Goal: Task Accomplishment & Management: Use online tool/utility

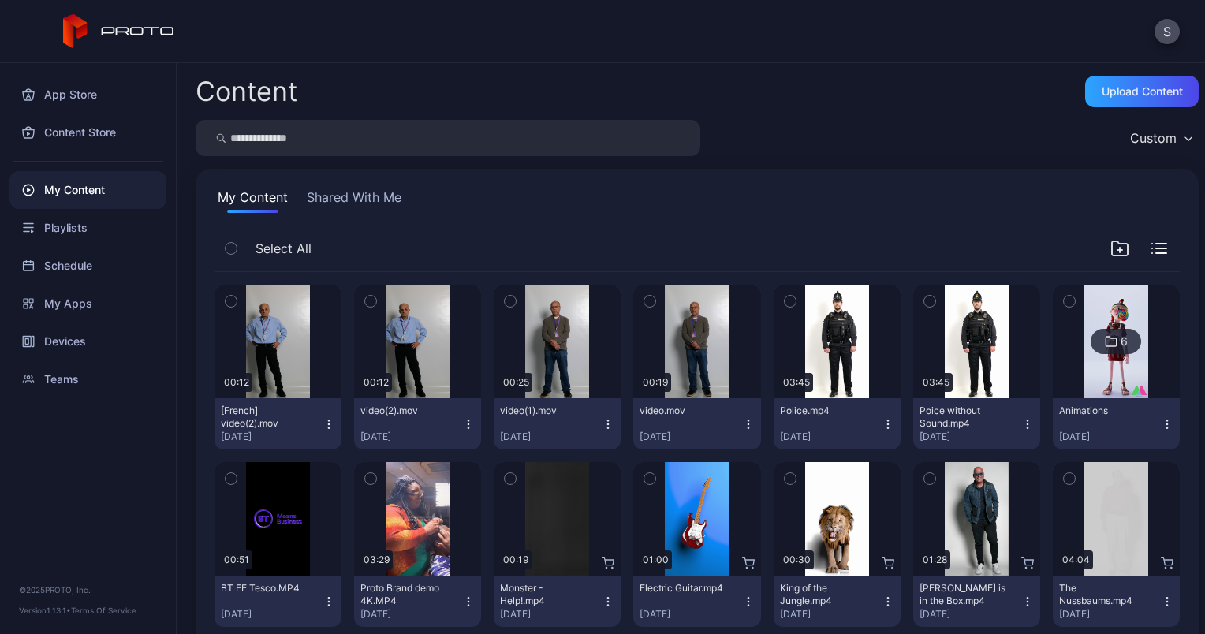
click at [323, 420] on icon "button" at bounding box center [328, 424] width 13 height 13
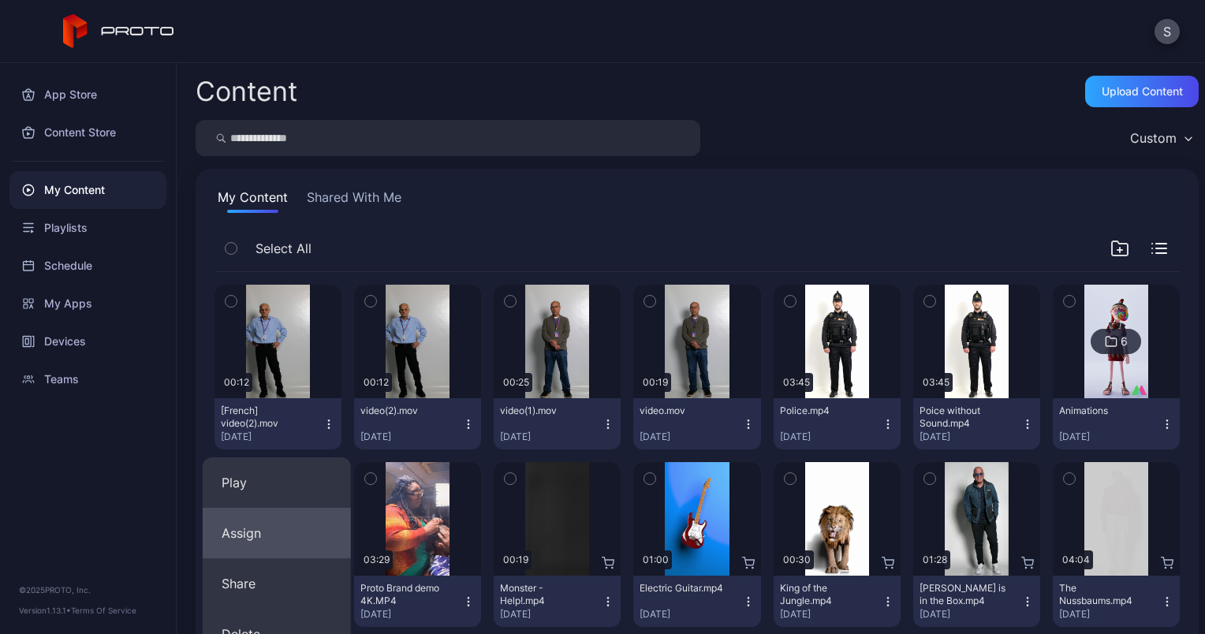
click at [279, 520] on button "Assign" at bounding box center [277, 533] width 148 height 50
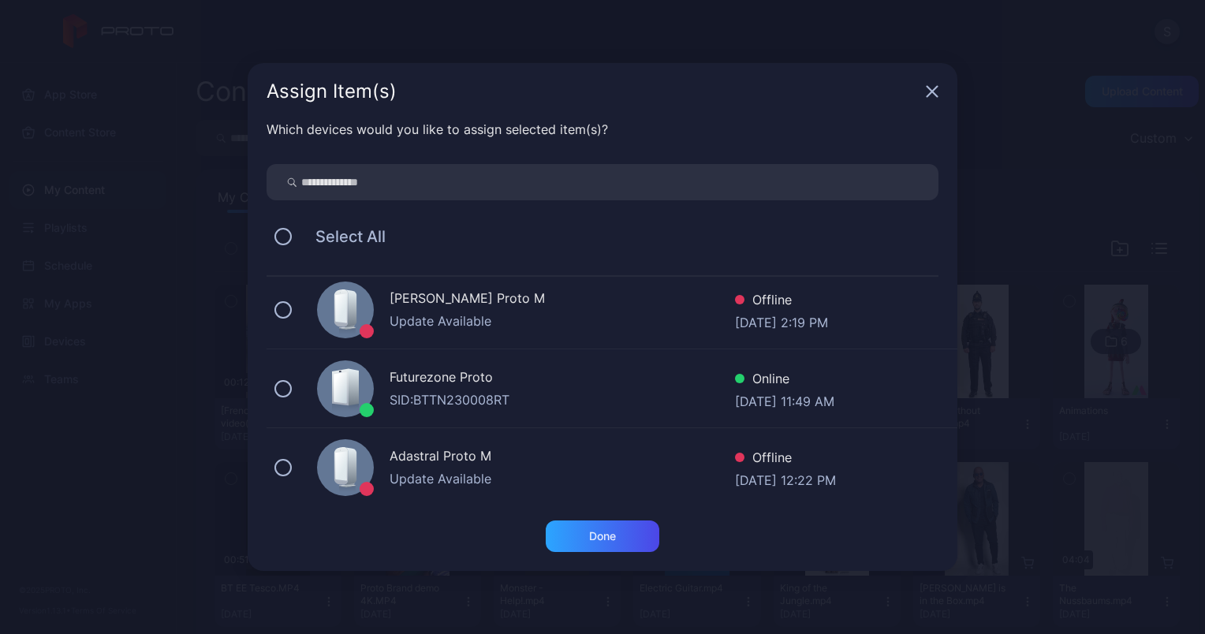
scroll to position [169, 0]
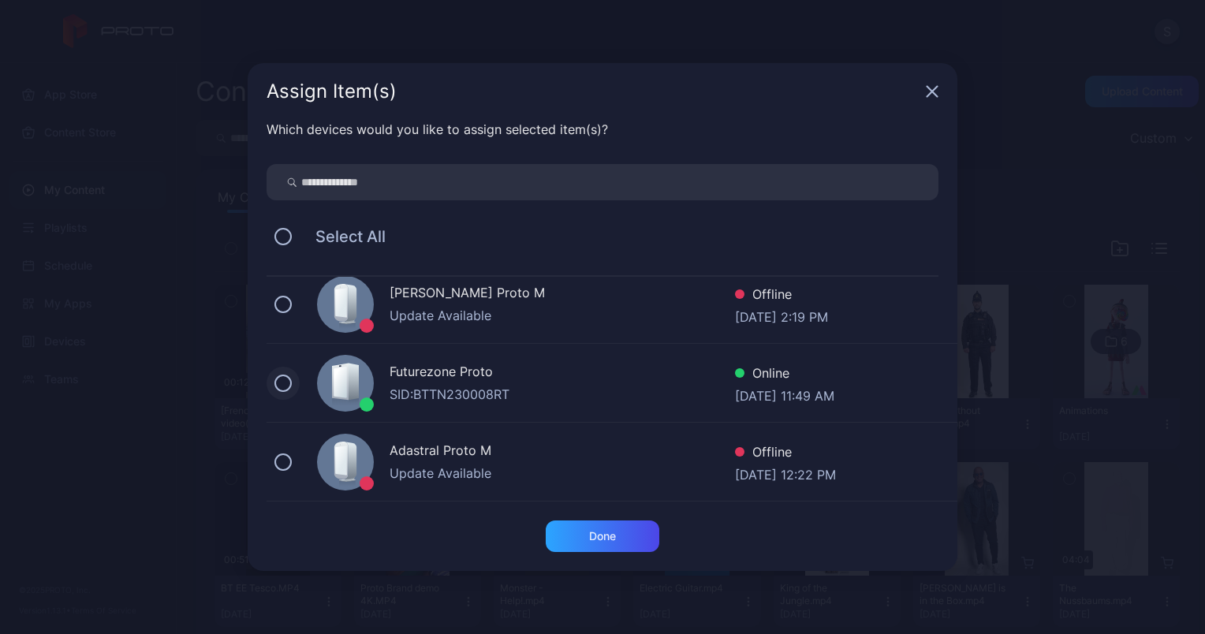
click at [287, 378] on button at bounding box center [282, 382] width 17 height 17
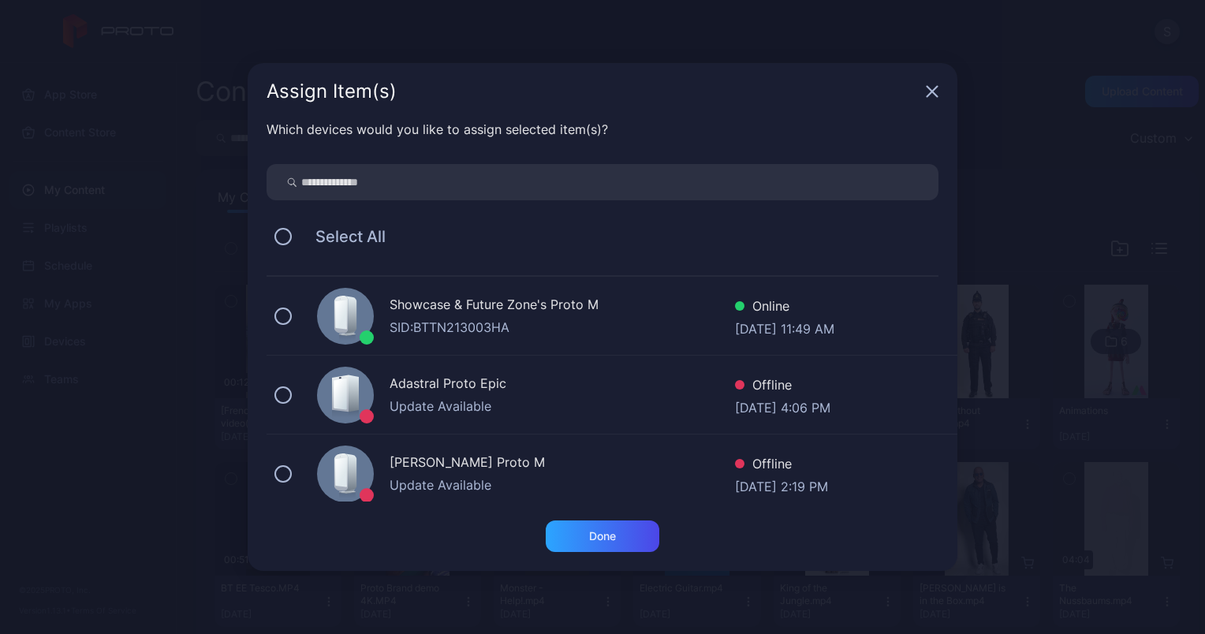
click at [278, 307] on div "Showcase & Future Zone's Proto M SID: BTTN213003HA Online [DATE] 11:49 AM" at bounding box center [611, 316] width 691 height 79
click at [620, 538] on div "Done" at bounding box center [602, 536] width 114 height 32
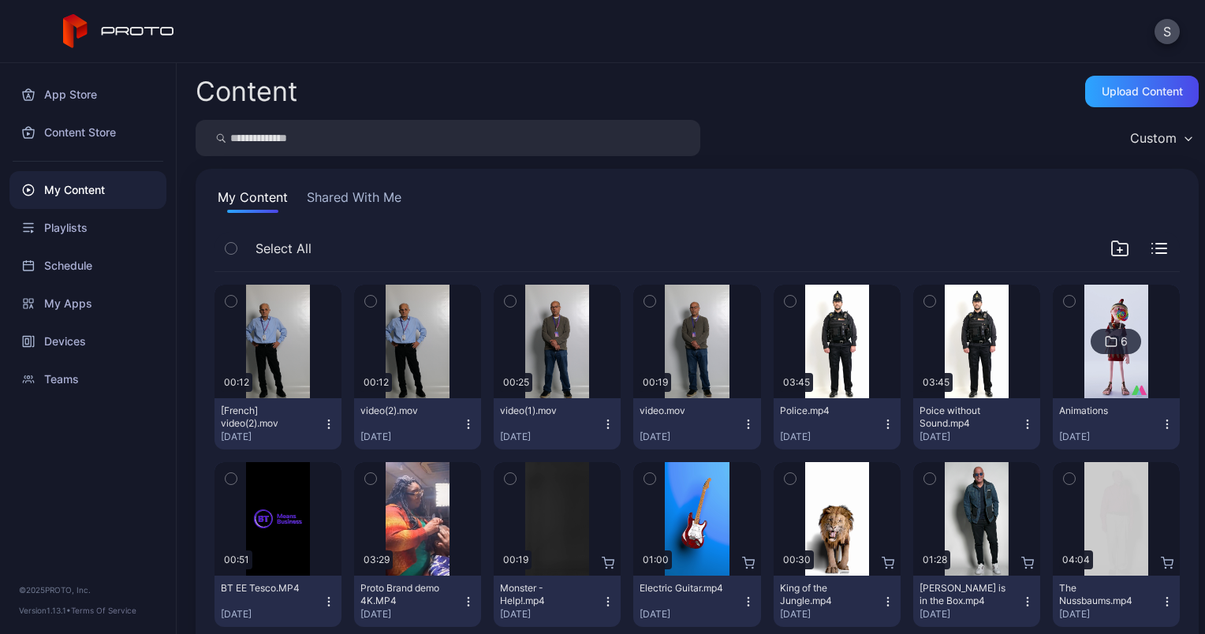
click at [742, 425] on icon "button" at bounding box center [748, 424] width 13 height 13
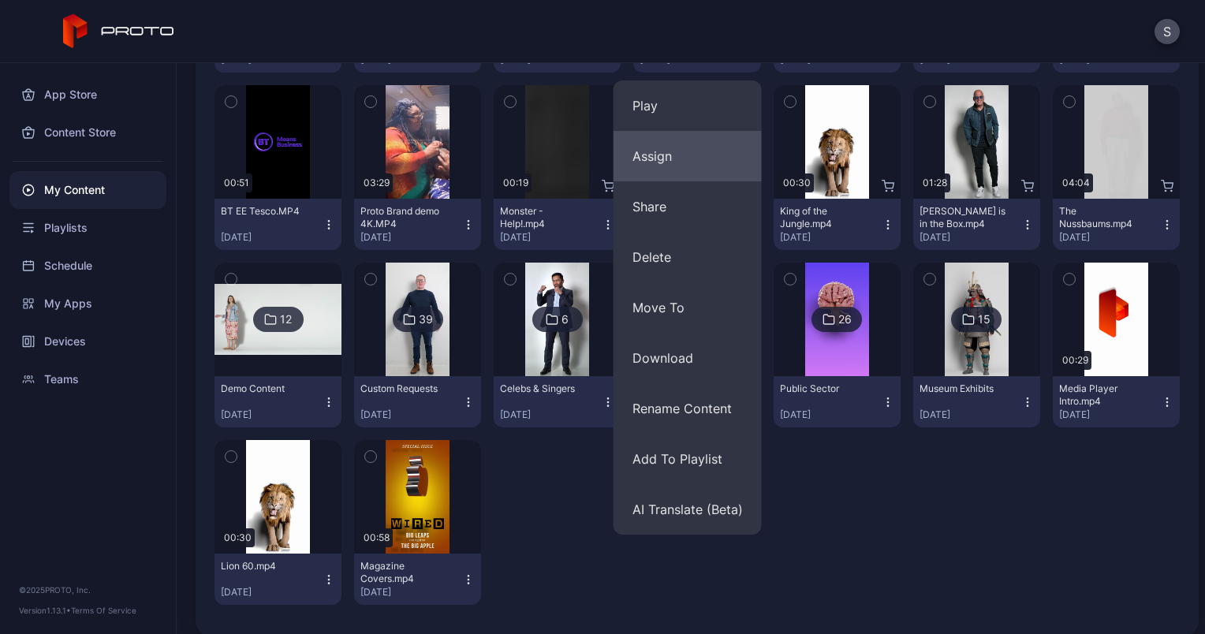
scroll to position [390, 0]
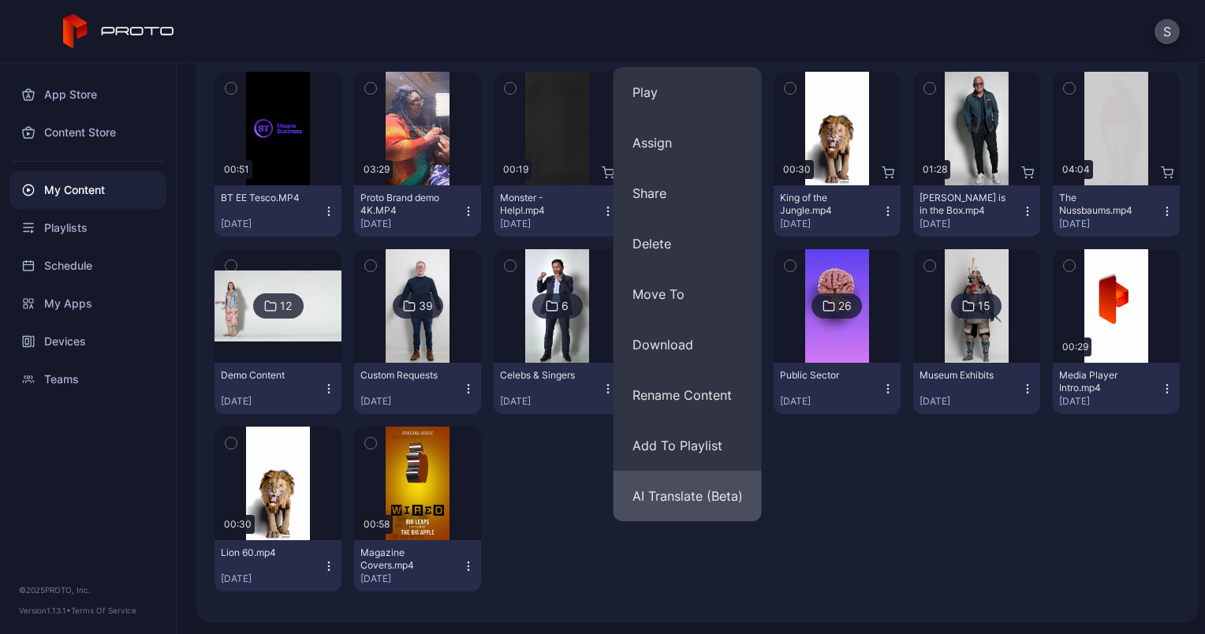
click at [708, 488] on button "AI Translate (Beta)" at bounding box center [687, 496] width 148 height 50
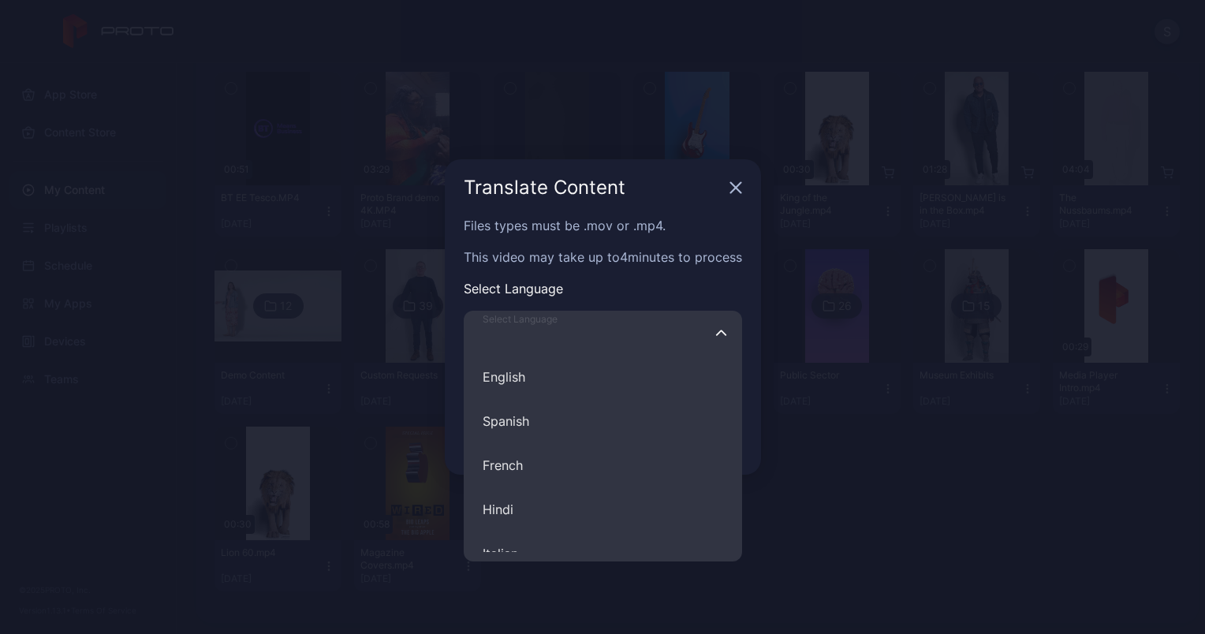
click at [617, 337] on input "Select Language English Spanish French Hindi Italian German Polish Portuguese C…" at bounding box center [603, 333] width 278 height 44
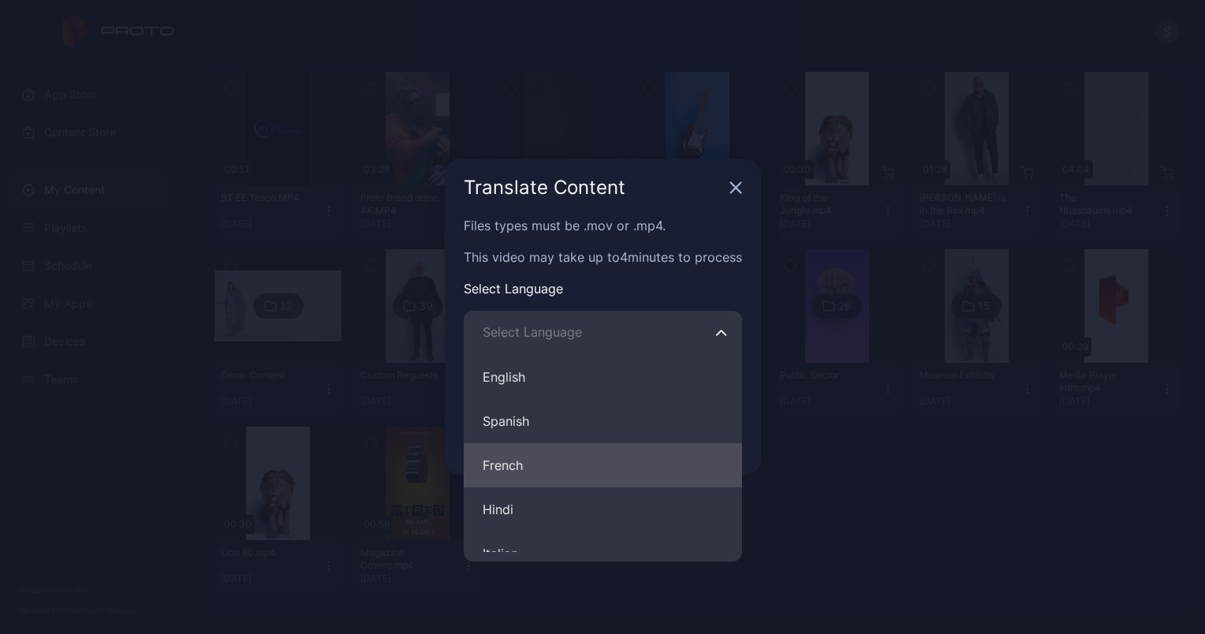
click at [562, 451] on button "French" at bounding box center [603, 465] width 278 height 44
type input "******"
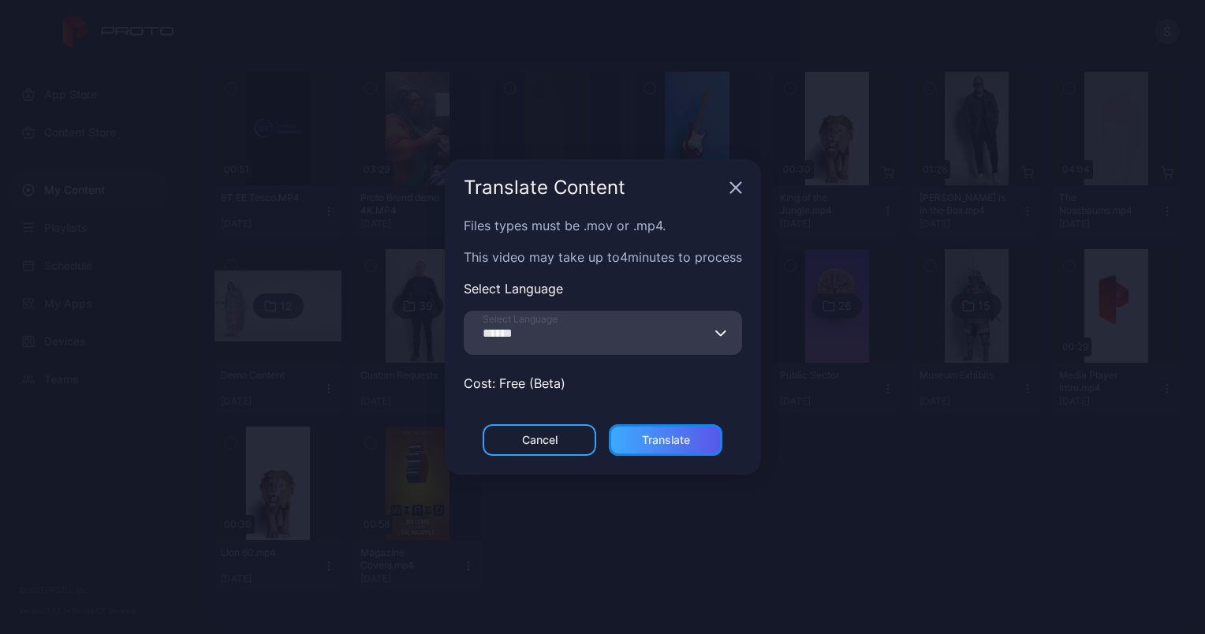
click at [675, 441] on div "Translate" at bounding box center [666, 440] width 48 height 13
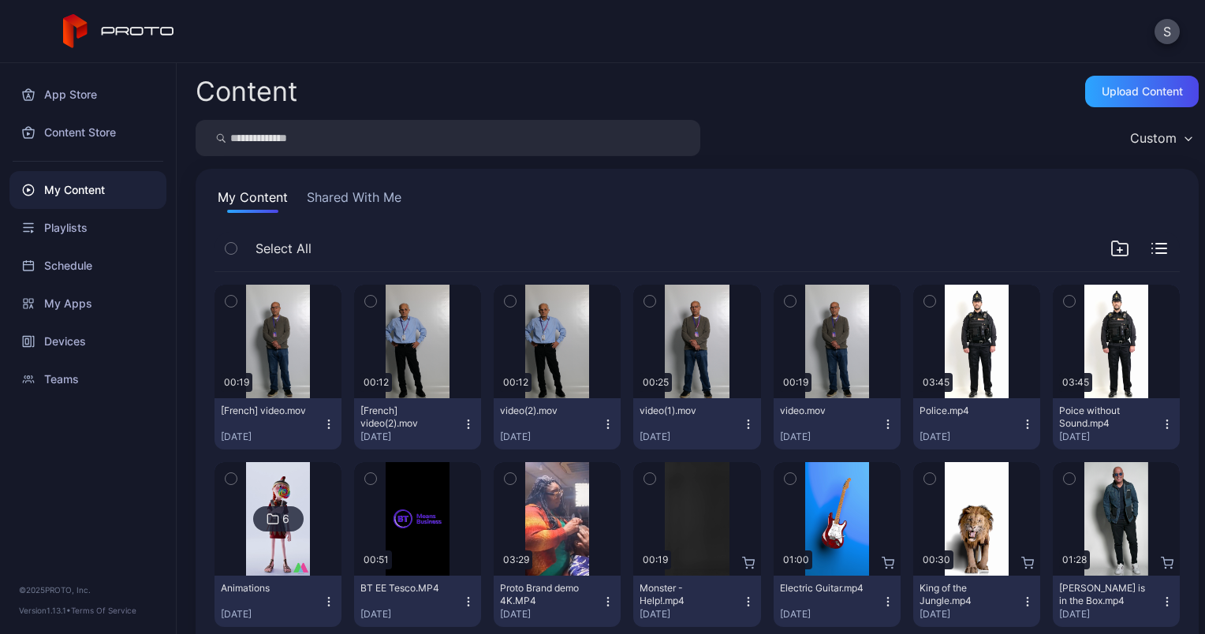
click at [325, 424] on icon "button" at bounding box center [328, 424] width 13 height 13
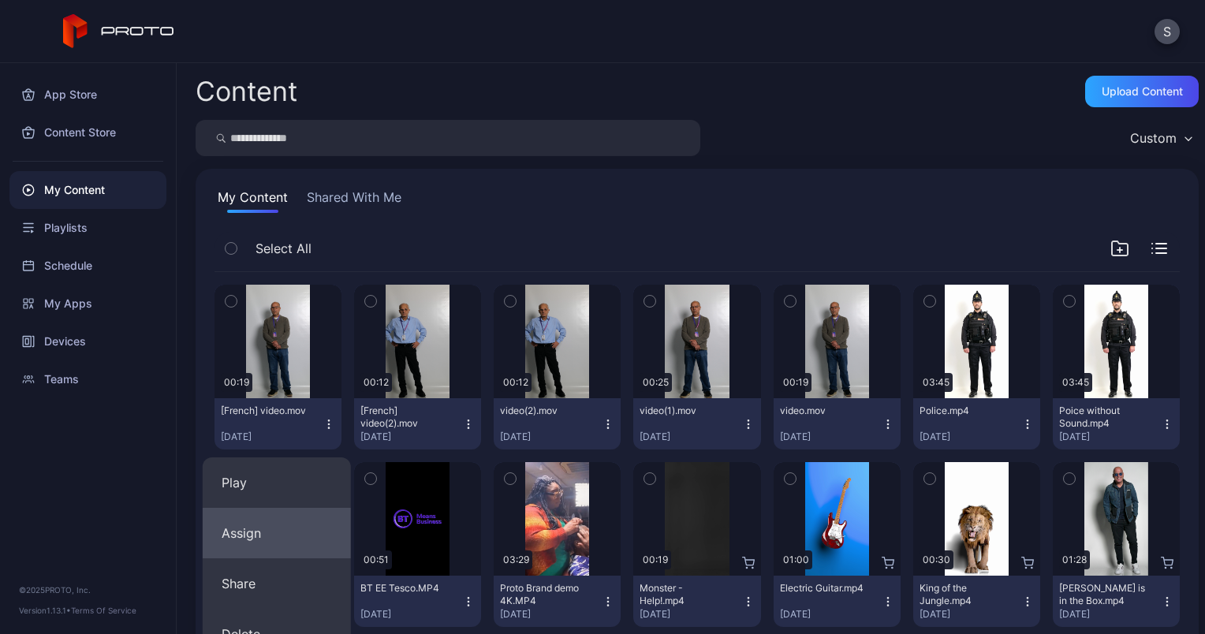
click at [312, 527] on button "Assign" at bounding box center [277, 533] width 148 height 50
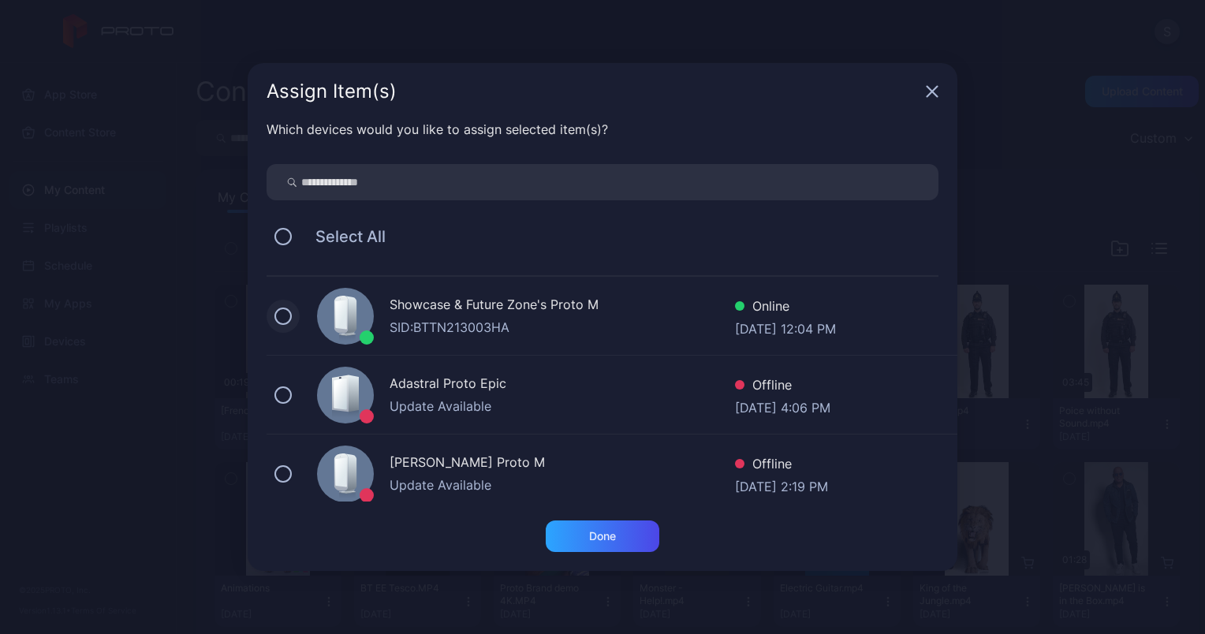
click at [285, 312] on button at bounding box center [282, 315] width 17 height 17
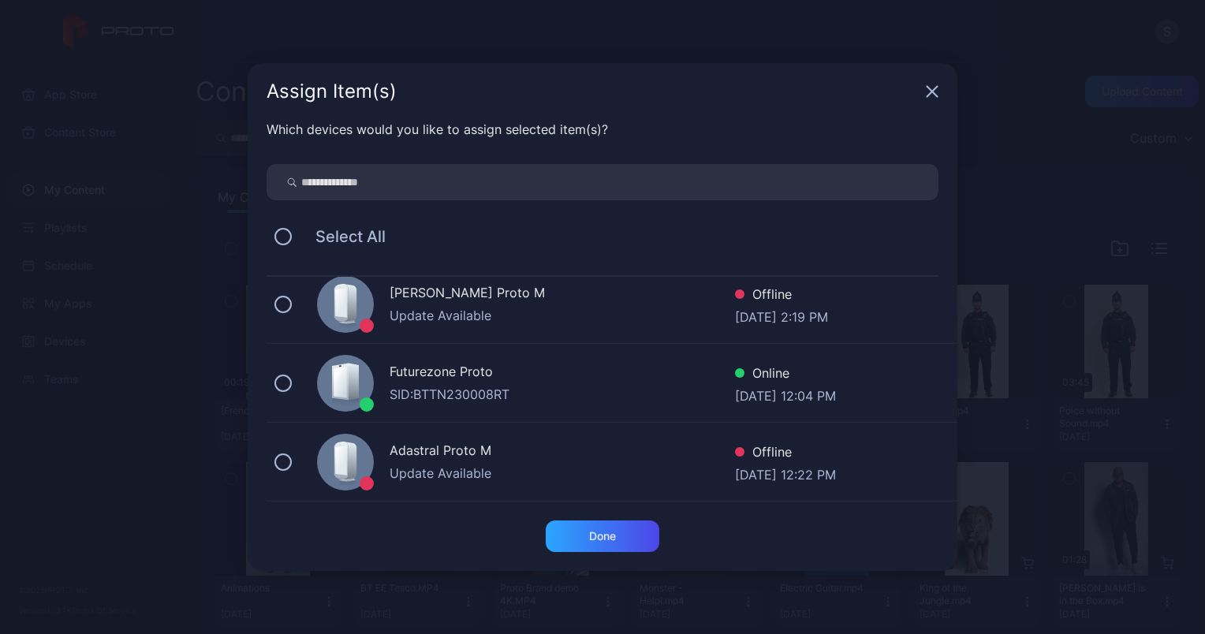
click at [286, 391] on div "Futurezone Proto SID: BTTN230008RT Online Oct 06, 2025 at 12:04 PM" at bounding box center [611, 383] width 691 height 79
click at [586, 540] on div "Done" at bounding box center [602, 536] width 114 height 32
